Goal: Transaction & Acquisition: Purchase product/service

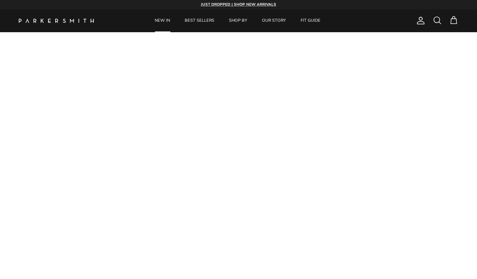
click at [163, 19] on link "NEW IN" at bounding box center [162, 20] width 29 height 23
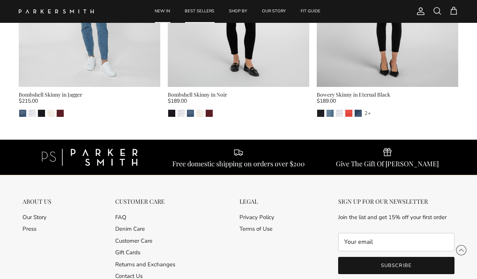
scroll to position [2540, 0]
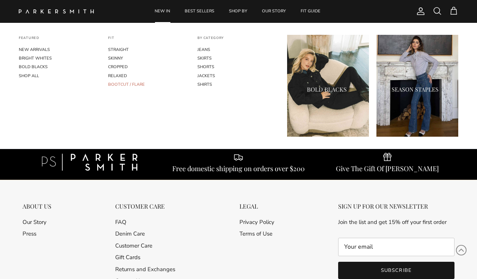
click at [134, 83] on link "BOOTCUT / FLARE" at bounding box center [149, 84] width 82 height 9
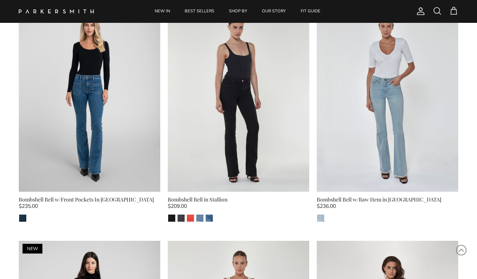
scroll to position [310, 0]
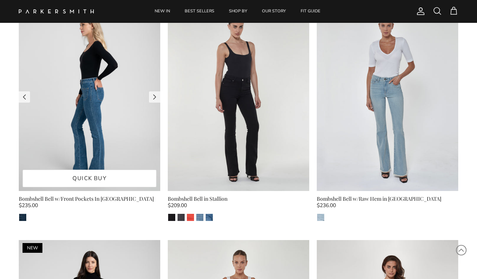
click at [103, 114] on img at bounding box center [89, 97] width 141 height 189
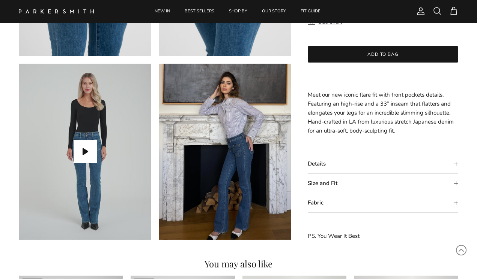
scroll to position [570, 0]
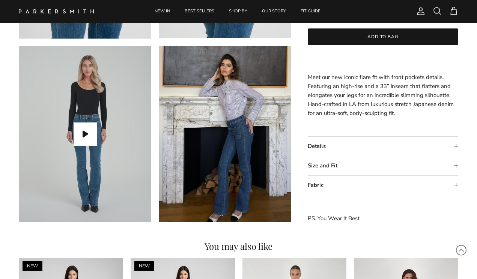
click at [456, 145] on summary "Details" at bounding box center [383, 146] width 150 height 19
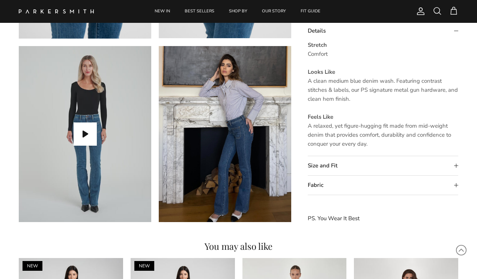
click at [456, 167] on summary "Size and Fit" at bounding box center [383, 165] width 150 height 19
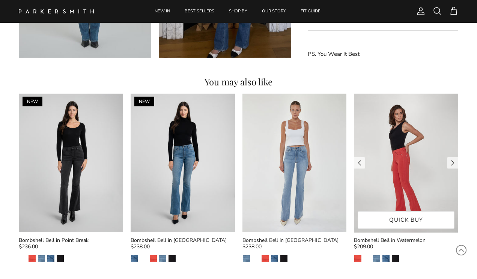
scroll to position [735, 0]
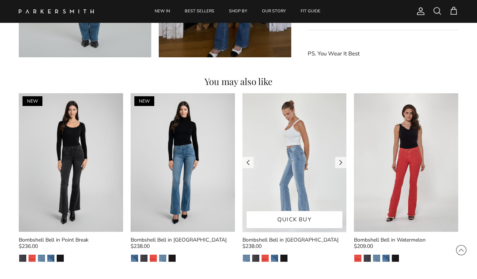
click at [299, 190] on img at bounding box center [294, 162] width 104 height 139
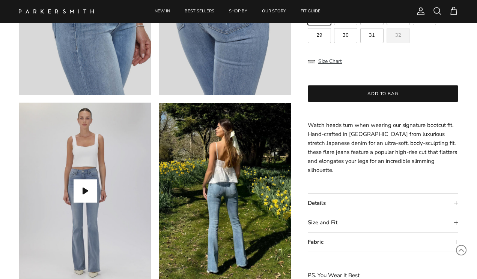
scroll to position [542, 0]
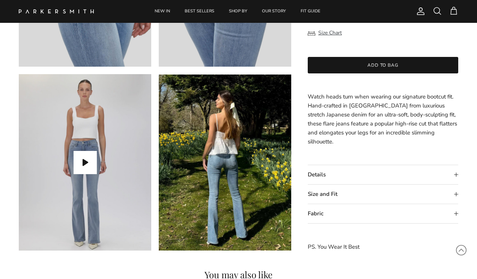
click at [456, 174] on summary "Details" at bounding box center [383, 174] width 150 height 19
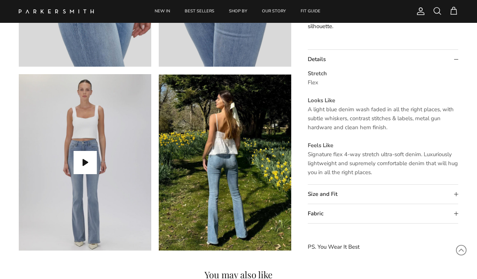
click at [456, 194] on summary "Size and Fit" at bounding box center [383, 194] width 150 height 19
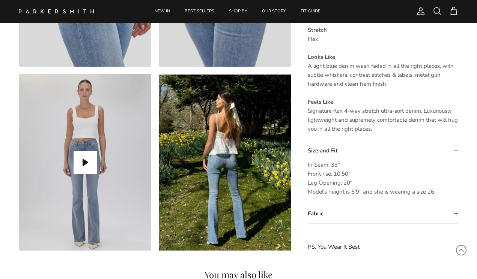
click at [443, 42] on p "Stretch Flex Looks Like A light blue denim wash faded in all the right places, …" at bounding box center [383, 80] width 150 height 108
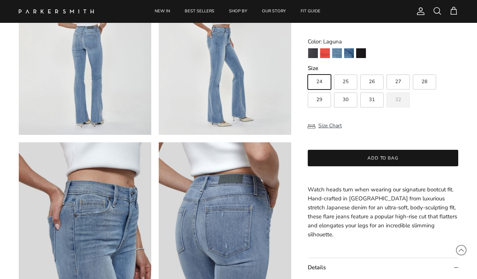
scroll to position [269, 0]
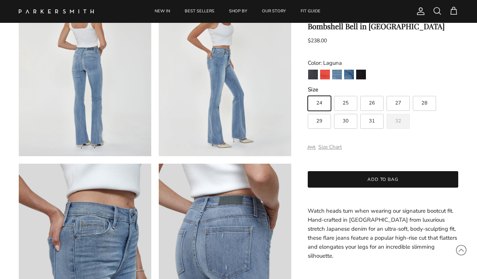
click at [330, 155] on button "Size Chart" at bounding box center [325, 147] width 34 height 14
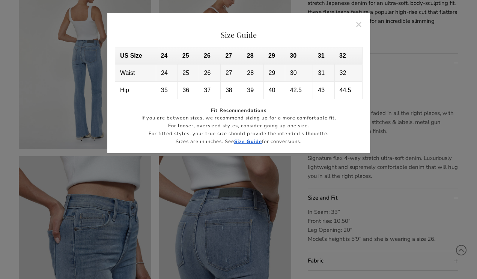
click at [252, 140] on strong "Size Guide" at bounding box center [248, 141] width 28 height 7
click at [357, 26] on button "Close" at bounding box center [358, 24] width 17 height 17
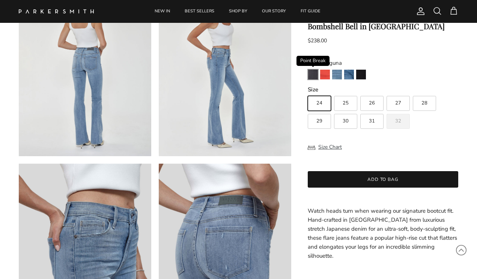
click at [312, 80] on img "Point Break" at bounding box center [313, 75] width 10 height 10
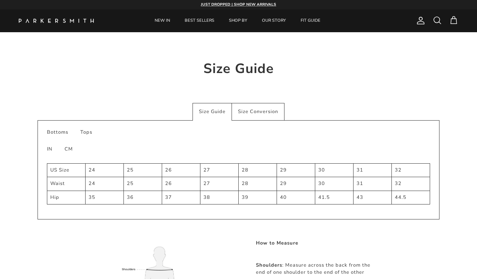
click at [259, 113] on div "Size Conversion" at bounding box center [258, 112] width 53 height 18
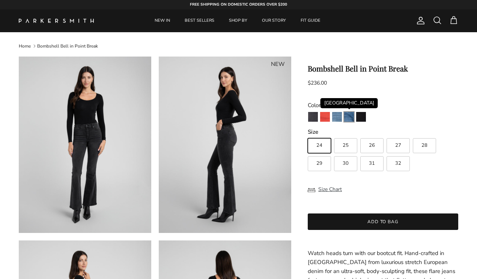
click at [348, 117] on img "Venice" at bounding box center [349, 117] width 10 height 10
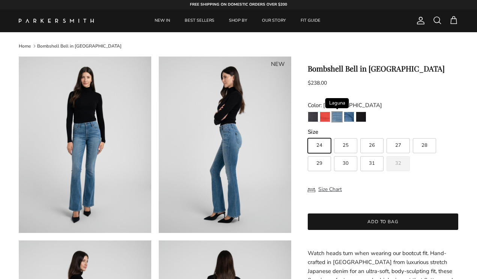
click at [335, 117] on img "Laguna" at bounding box center [337, 117] width 10 height 10
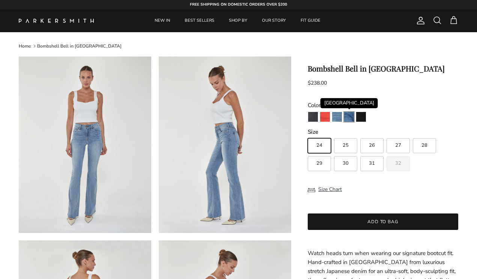
click at [349, 118] on img "Venice" at bounding box center [349, 117] width 10 height 10
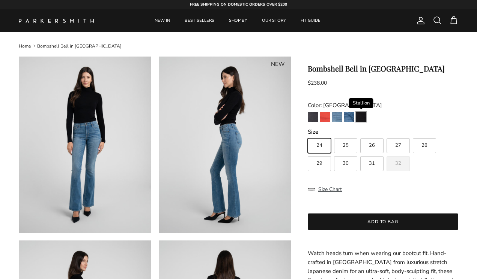
click at [362, 117] on img "Stallion" at bounding box center [361, 117] width 10 height 10
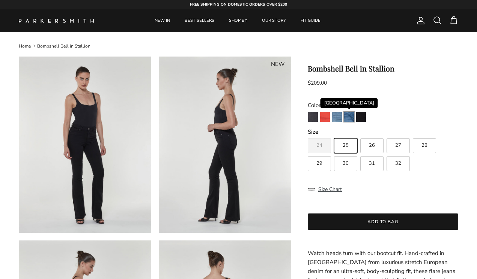
click at [348, 116] on img "Venice" at bounding box center [349, 117] width 10 height 10
click at [399, 144] on span "27" at bounding box center [398, 145] width 6 height 5
click at [308, 135] on input "27" at bounding box center [307, 135] width 0 height 0
radio input "true"
click at [348, 115] on img "Venice" at bounding box center [349, 117] width 10 height 10
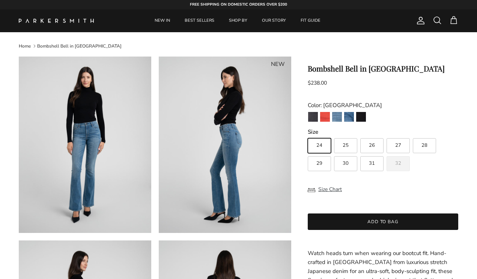
click at [398, 146] on span "27" at bounding box center [398, 145] width 6 height 5
click at [308, 135] on input "27" at bounding box center [307, 135] width 0 height 0
radio input "true"
click at [219, 171] on img at bounding box center [225, 145] width 132 height 177
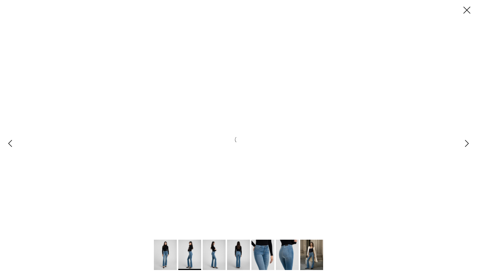
click at [219, 171] on div "Gallery Viewer" at bounding box center [238, 139] width 477 height 279
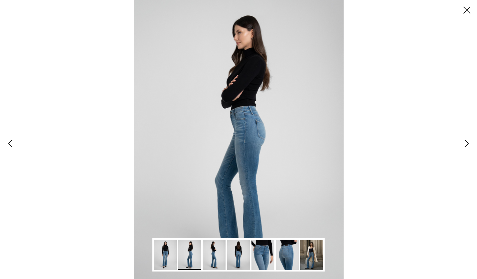
click at [168, 254] on img "Gallery Viewer" at bounding box center [165, 255] width 23 height 30
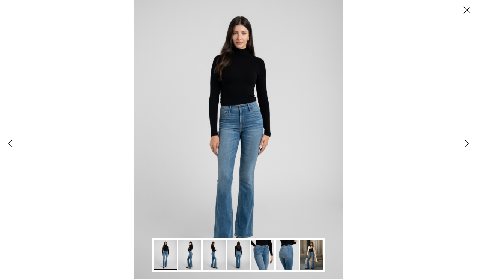
click at [314, 251] on img "Gallery Viewer" at bounding box center [311, 255] width 23 height 30
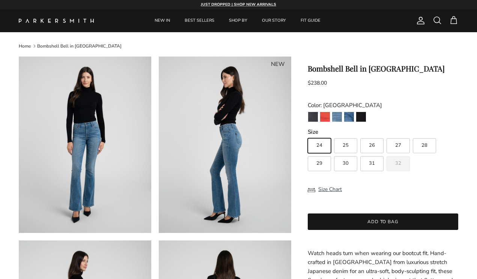
click at [400, 145] on span "27" at bounding box center [398, 145] width 6 height 5
click at [308, 135] on input "27" at bounding box center [307, 135] width 0 height 0
radio input "true"
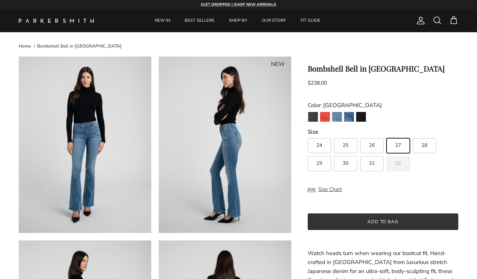
click at [390, 221] on button "Add to bag" at bounding box center [383, 222] width 150 height 17
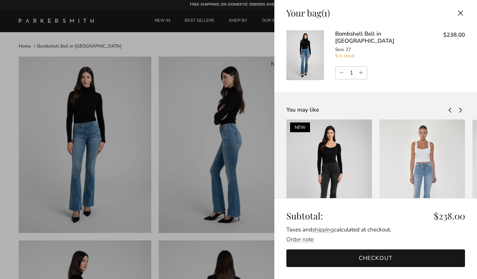
click at [357, 94] on carousel-slider "You may like NEW Bombshell Bell in Point Break $236.00 Bombshell Bell in Laguna…" at bounding box center [375, 183] width 203 height 182
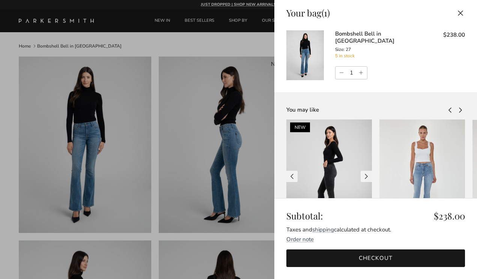
click at [326, 163] on div at bounding box center [329, 177] width 86 height 114
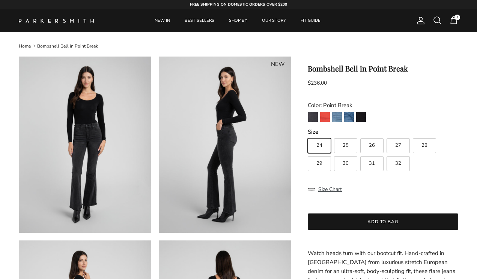
click at [325, 164] on label "29" at bounding box center [319, 163] width 23 height 15
click at [308, 135] on input "29" at bounding box center [307, 135] width 0 height 0
radio input "true"
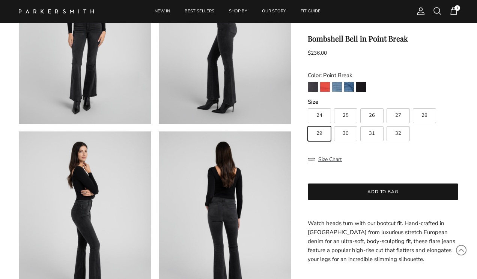
scroll to position [117, 0]
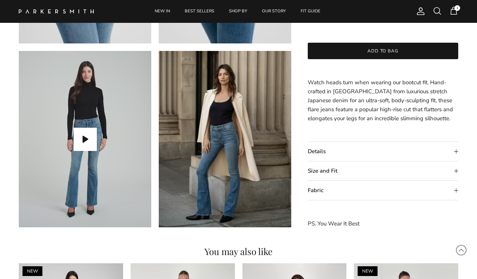
scroll to position [564, 0]
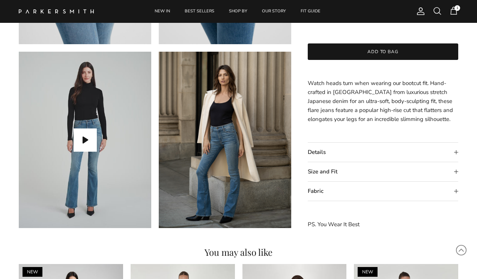
click at [454, 10] on span "1" at bounding box center [453, 10] width 9 height 9
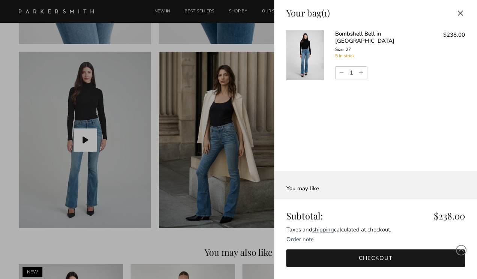
scroll to position [0, 0]
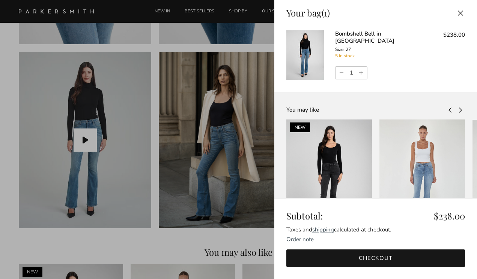
click at [321, 262] on link "Checkout" at bounding box center [375, 259] width 179 height 18
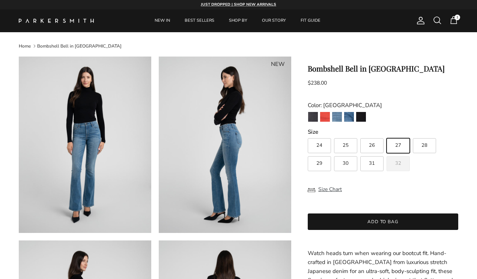
click at [455, 20] on span "1" at bounding box center [453, 20] width 9 height 9
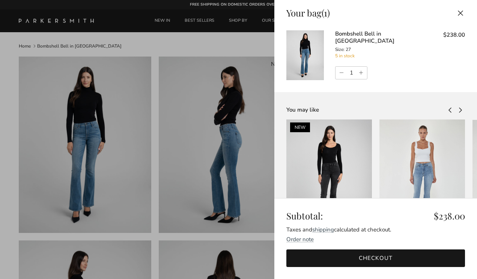
click at [341, 256] on link "Checkout" at bounding box center [375, 259] width 179 height 18
